Goal: Task Accomplishment & Management: Use online tool/utility

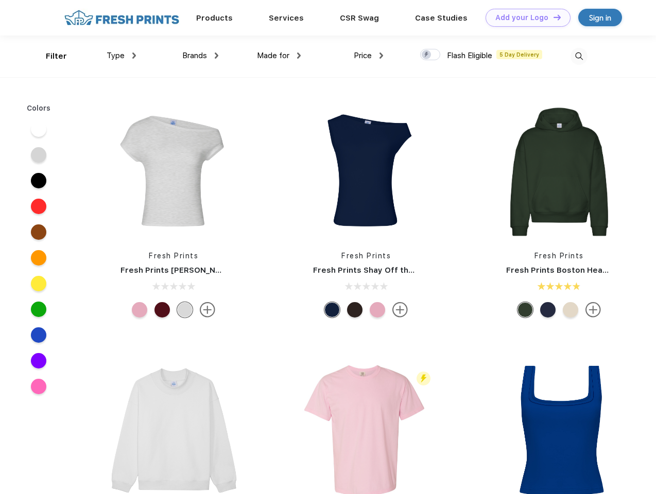
click at [524, 18] on link "Add your Logo Design Tool" at bounding box center [528, 18] width 85 height 18
click at [0, 0] on div "Design Tool" at bounding box center [0, 0] width 0 height 0
click at [552, 17] on link "Add your Logo Design Tool" at bounding box center [528, 18] width 85 height 18
click at [49, 56] on div "Filter" at bounding box center [56, 56] width 21 height 12
click at [122, 56] on span "Type" at bounding box center [116, 55] width 18 height 9
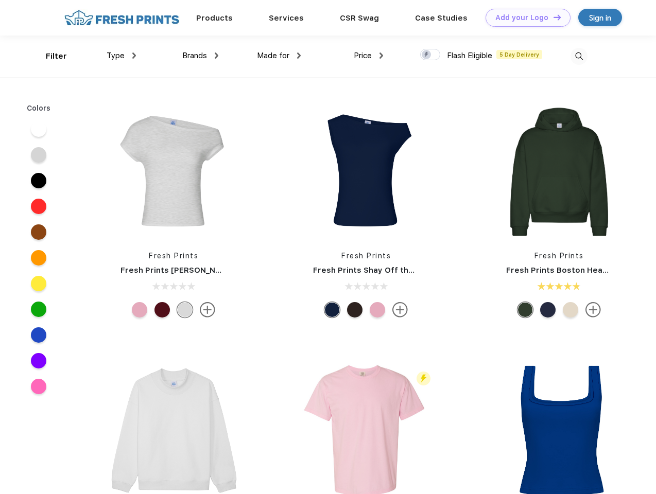
click at [200, 56] on span "Brands" at bounding box center [194, 55] width 25 height 9
click at [279, 56] on span "Made for" at bounding box center [273, 55] width 32 height 9
click at [369, 56] on span "Price" at bounding box center [363, 55] width 18 height 9
